Goal: Information Seeking & Learning: Learn about a topic

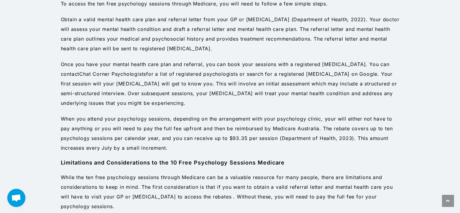
scroll to position [528, 0]
click at [325, 172] on p "While the ten free psychology sessions through Medicare can be a valuable resou…" at bounding box center [230, 191] width 339 height 39
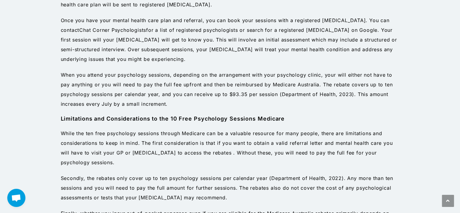
scroll to position [572, 0]
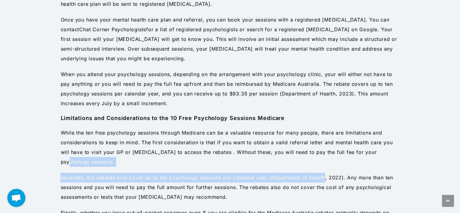
drag, startPoint x: 325, startPoint y: 171, endPoint x: 381, endPoint y: 149, distance: 60.7
click at [381, 149] on div "Eligibility for 10 Free Psychology Sessions Medicare The first step in accessin…" at bounding box center [230, 134] width 339 height 578
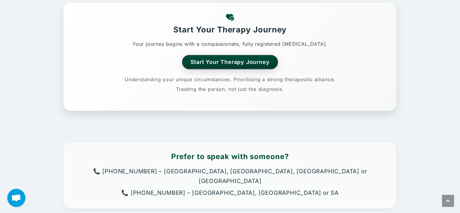
scroll to position [1041, 0]
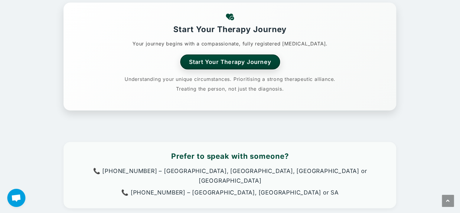
click at [236, 54] on link "Start Your Therapy Journey" at bounding box center [230, 61] width 100 height 15
